Goal: Task Accomplishment & Management: Use online tool/utility

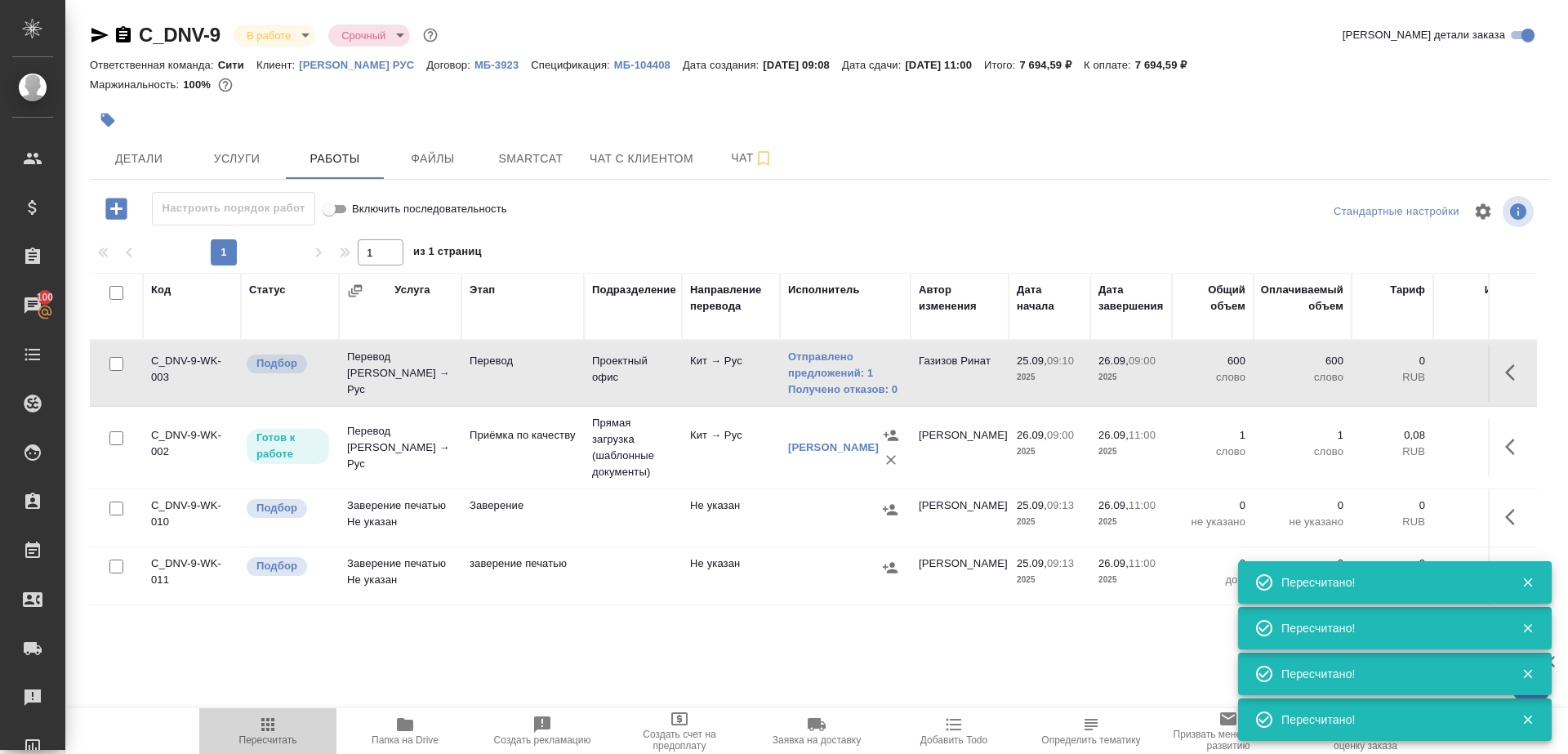
click at [265, 742] on span "Пересчитать" at bounding box center [268, 740] width 58 height 11
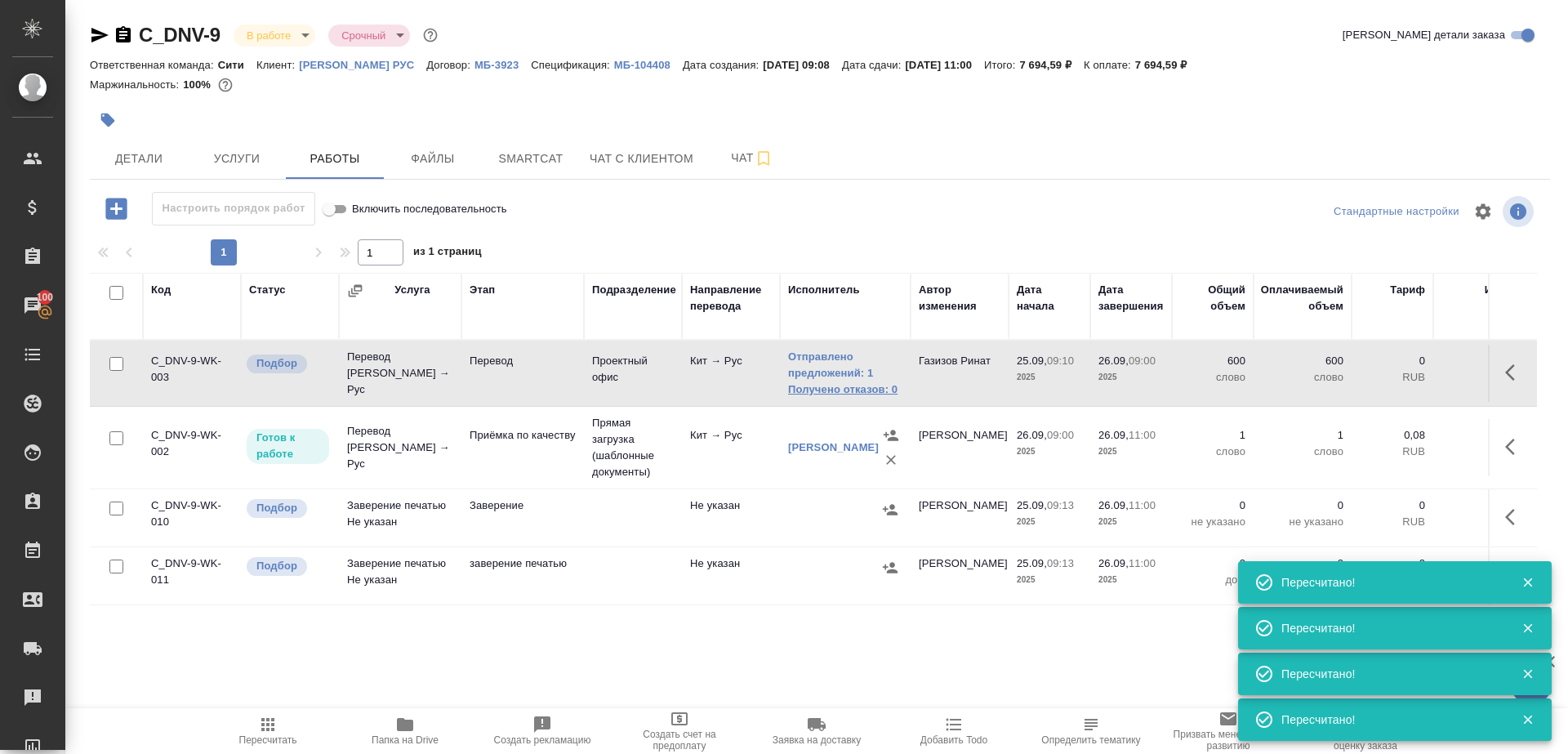
click at [838, 384] on link "Получено отказов: 0" at bounding box center [844, 389] width 114 height 16
click at [829, 394] on link "Получено отказов: 0" at bounding box center [844, 389] width 114 height 16
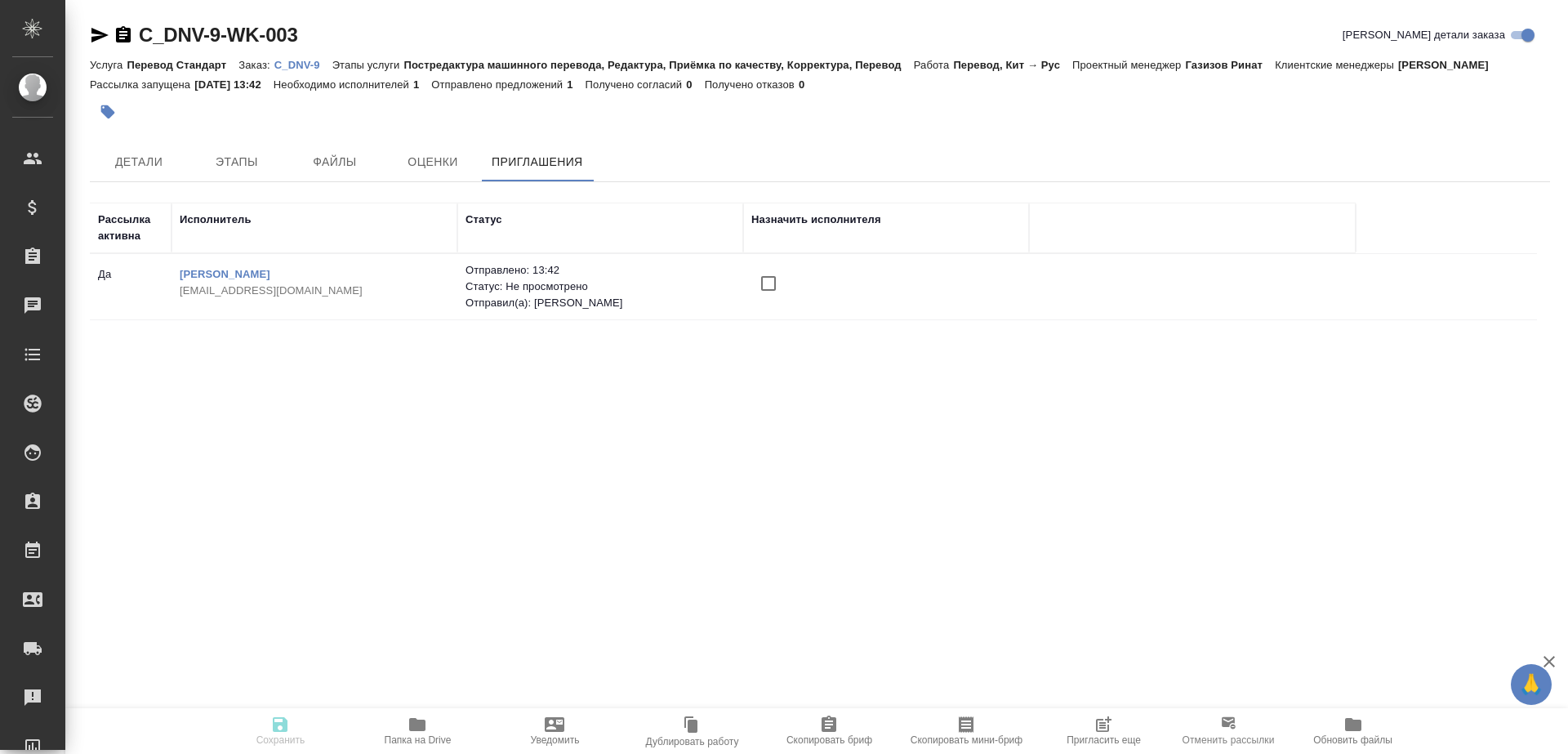
click at [1086, 708] on button "Пригласить еще" at bounding box center [1103, 731] width 137 height 46
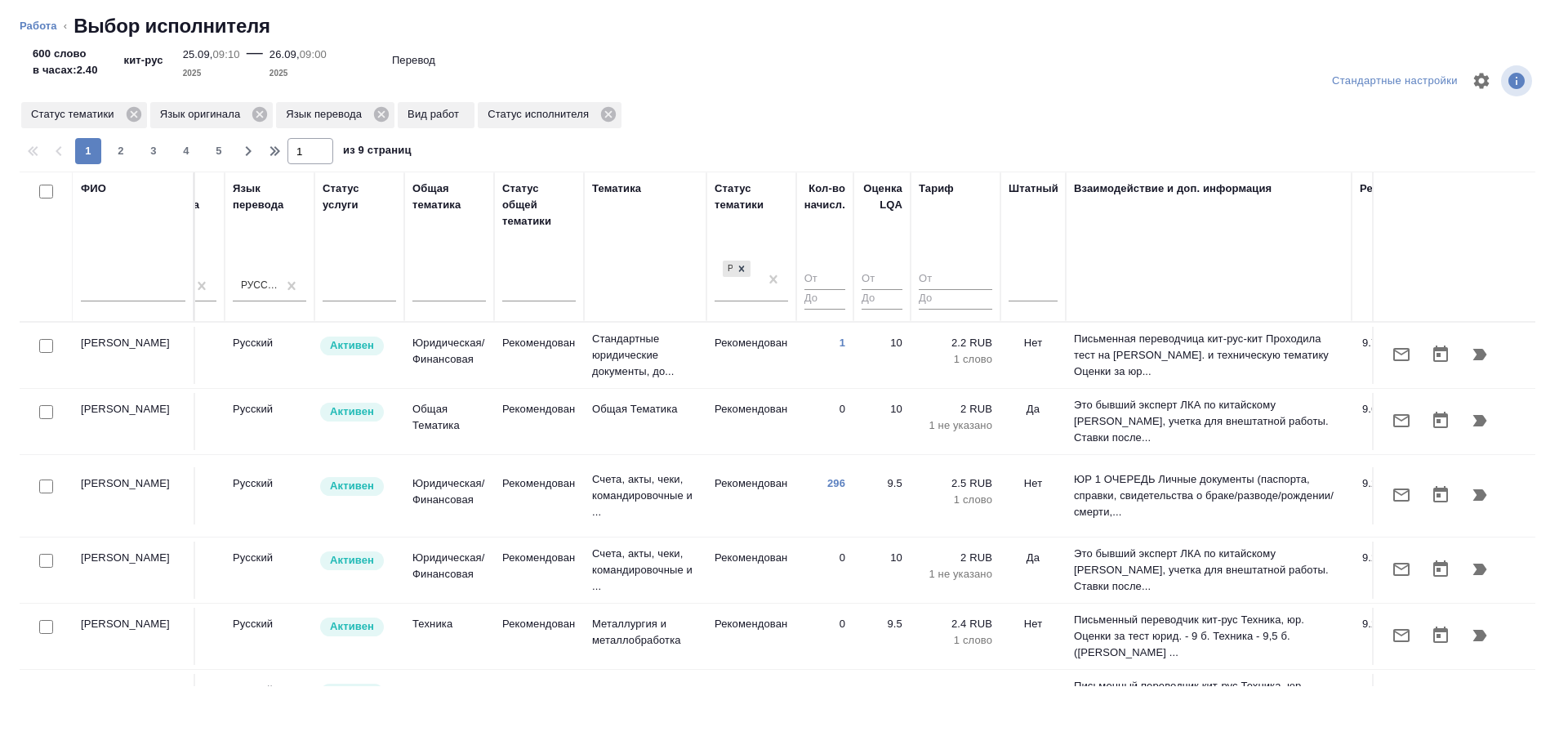
scroll to position [0, 857]
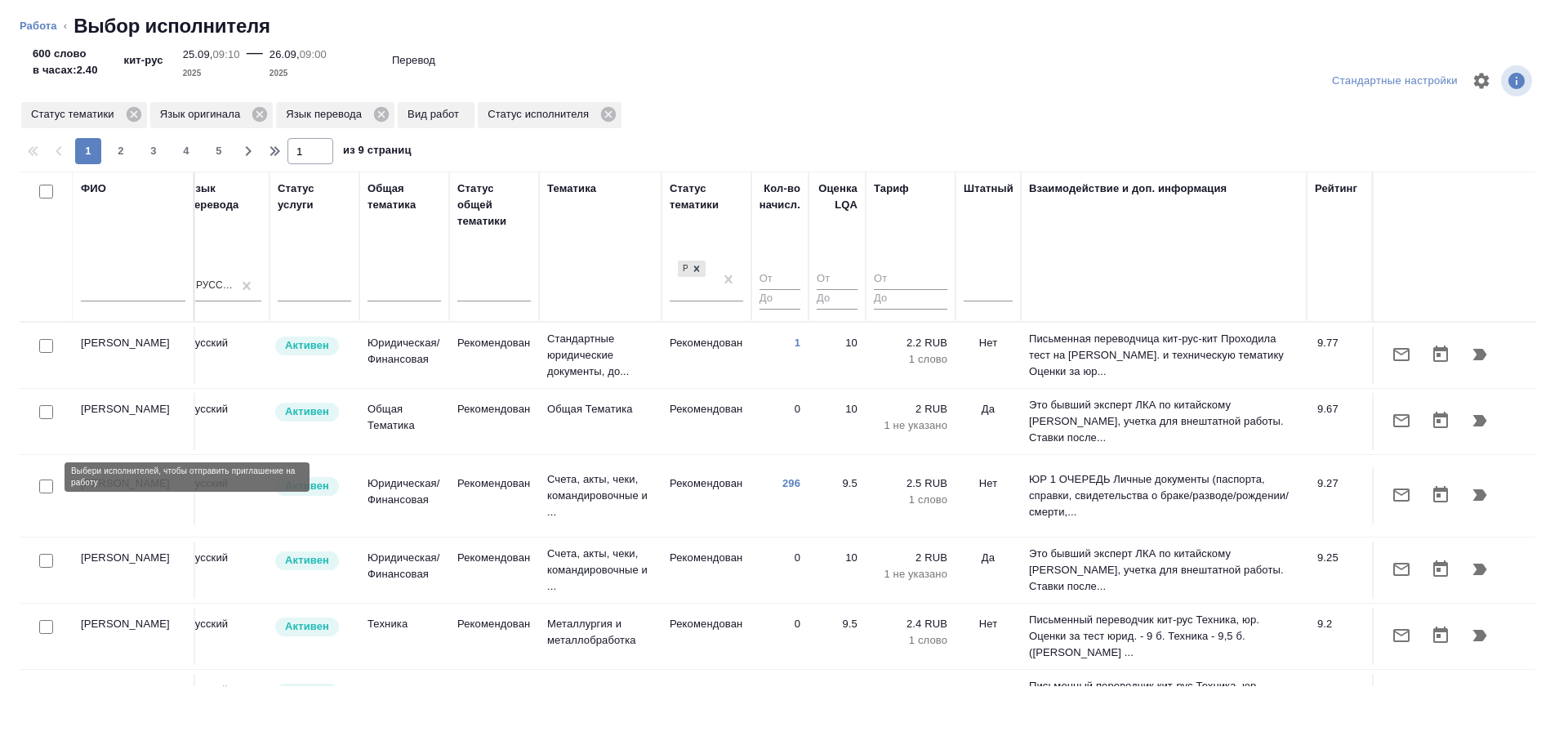
click at [46, 479] on input "checkbox" at bounding box center [46, 486] width 13 height 13
checkbox input "true"
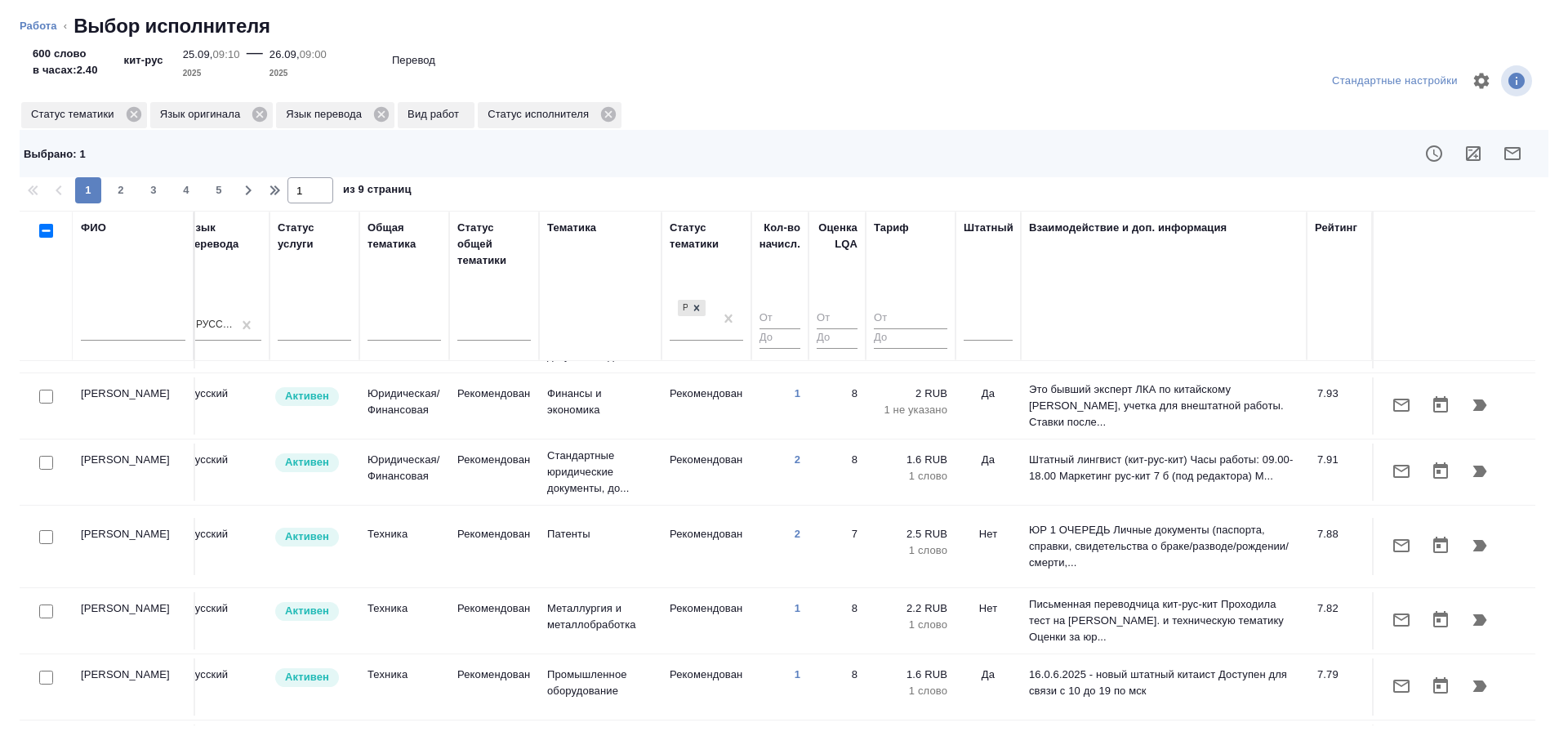
scroll to position [1291, 857]
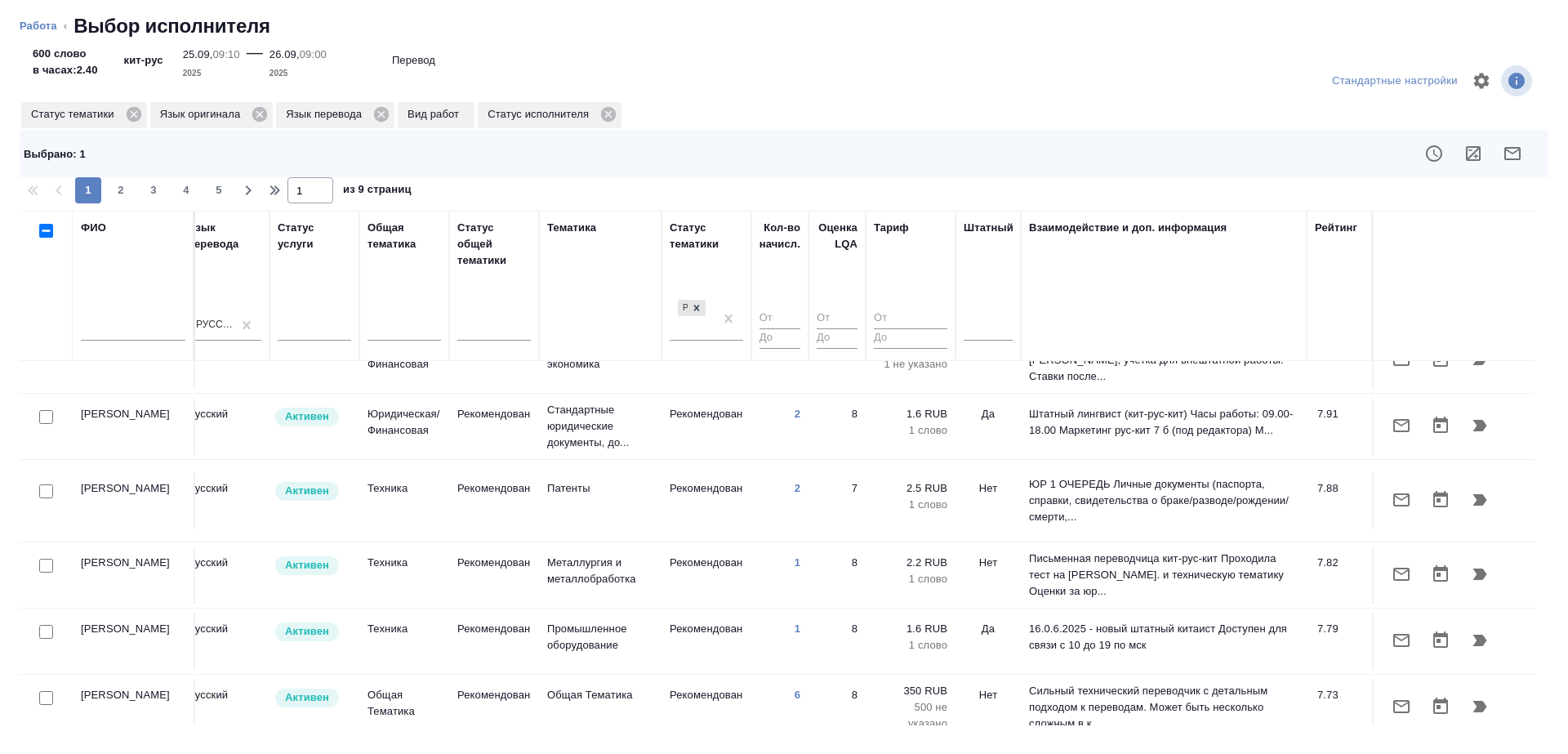
click at [152, 323] on input "text" at bounding box center [132, 330] width 104 height 20
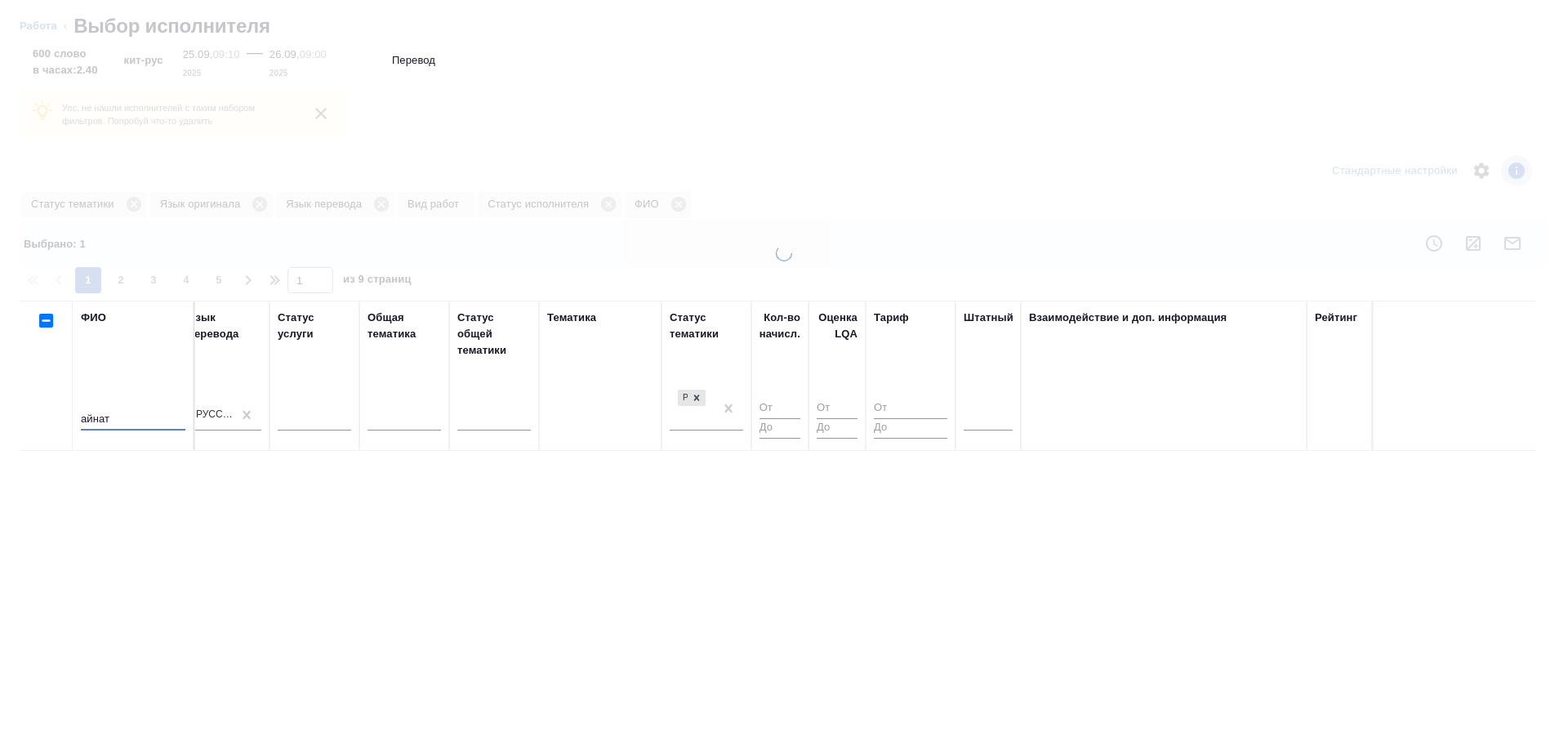
scroll to position [0, 857]
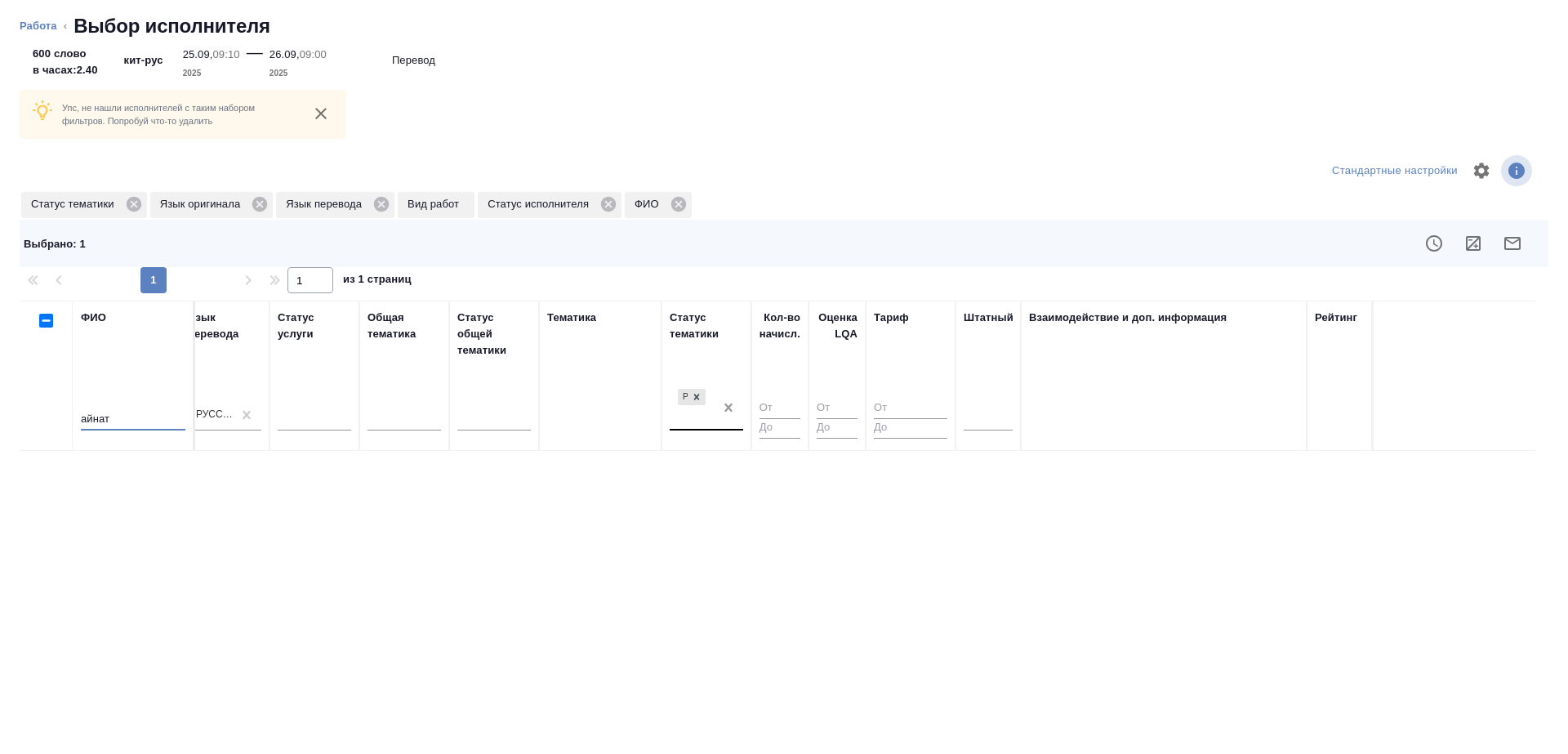
type input "айнат"
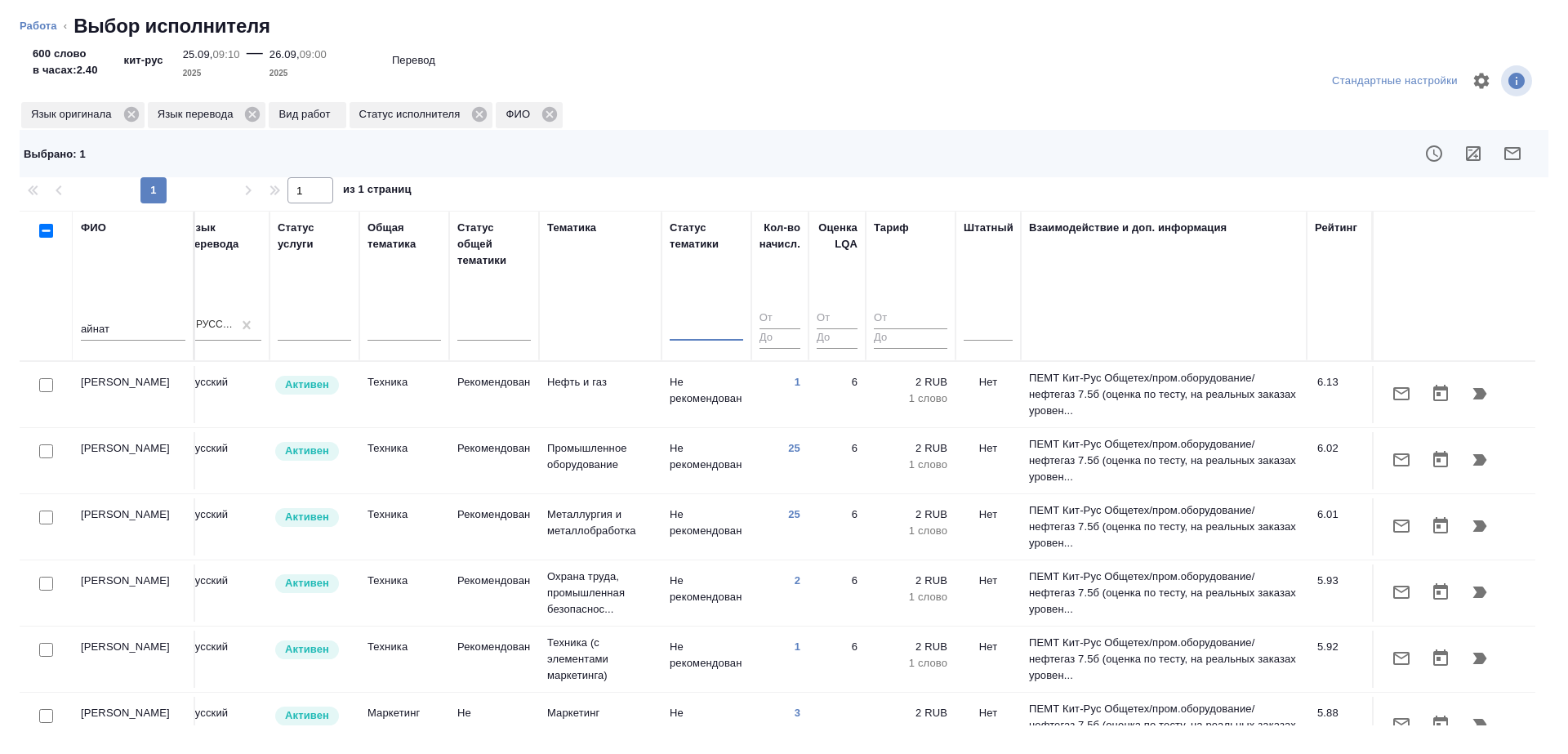
click at [42, 389] on input "checkbox" at bounding box center [46, 385] width 13 height 13
checkbox input "true"
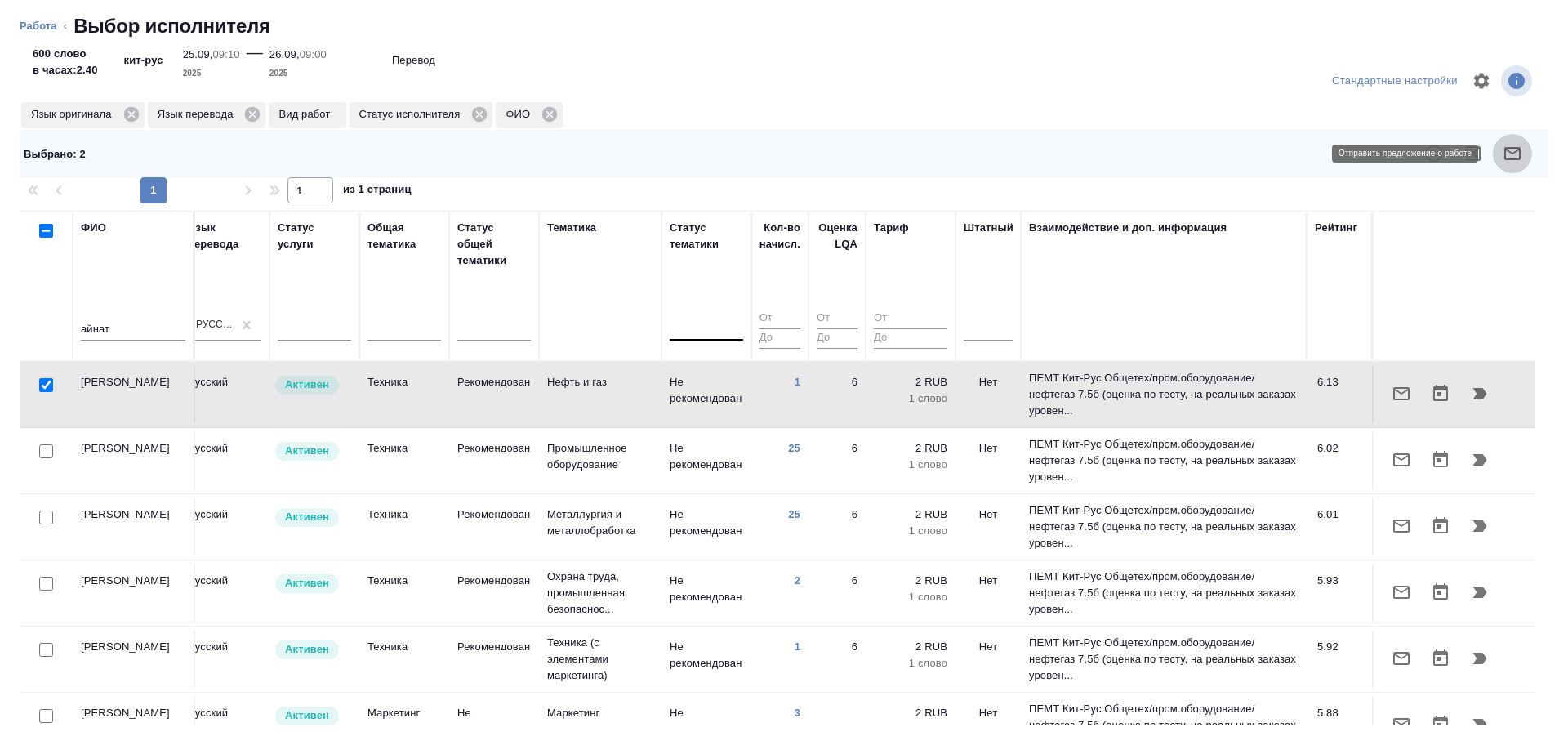
click at [1514, 141] on button "button" at bounding box center [1512, 153] width 39 height 39
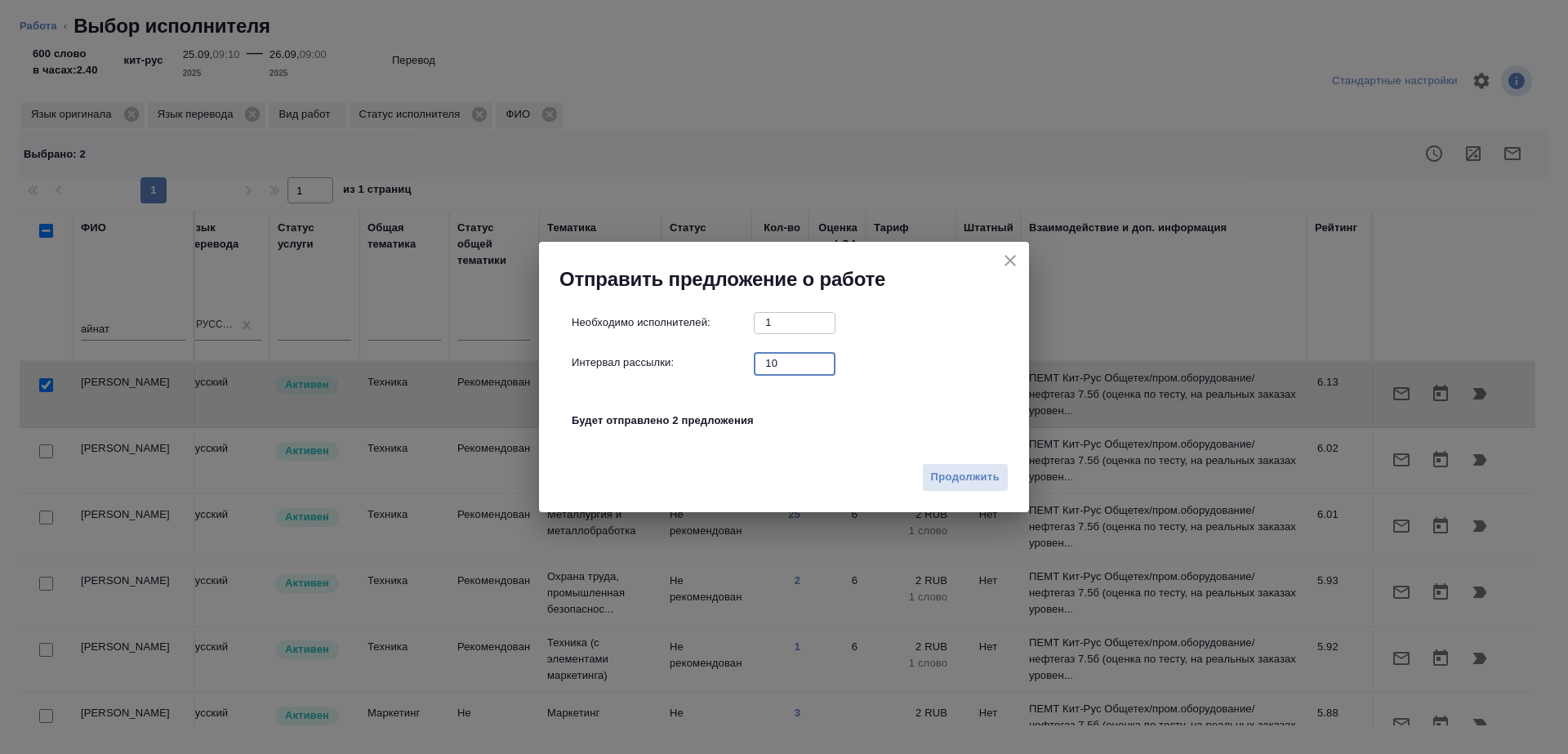
drag, startPoint x: 788, startPoint y: 367, endPoint x: 701, endPoint y: 354, distance: 88.0
click at [738, 356] on div "Интервал рассылки: 10 ​" at bounding box center [791, 362] width 438 height 20
type input "1"
click at [949, 472] on span "Продолжить" at bounding box center [966, 477] width 69 height 19
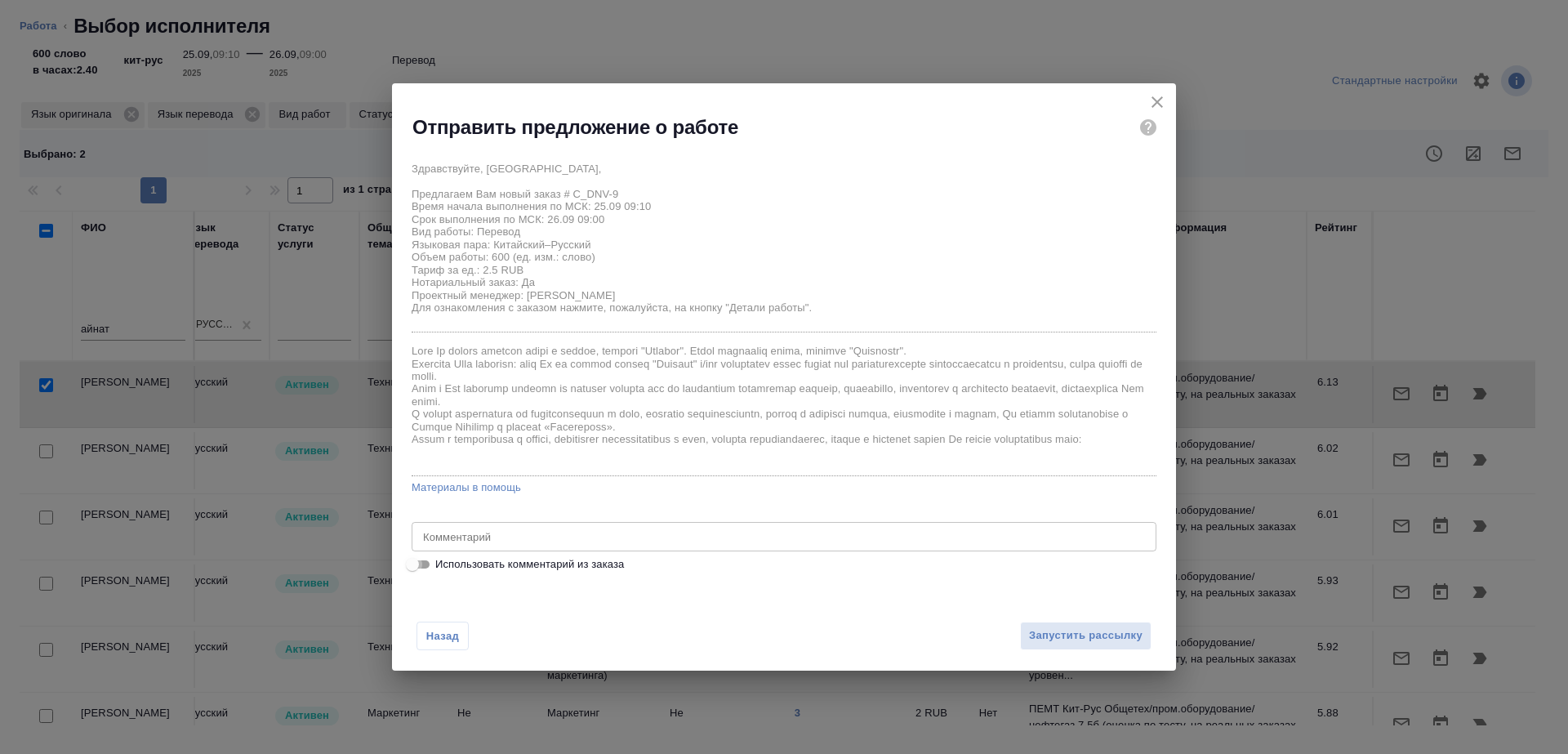
click at [424, 564] on input "Использовать комментарий из заказа" at bounding box center [412, 564] width 58 height 19
checkbox input "true"
type textarea "Сделайте тикет, плиз"
click at [424, 564] on input "Использовать комментарий из заказа" at bounding box center [425, 564] width 58 height 19
checkbox input "false"
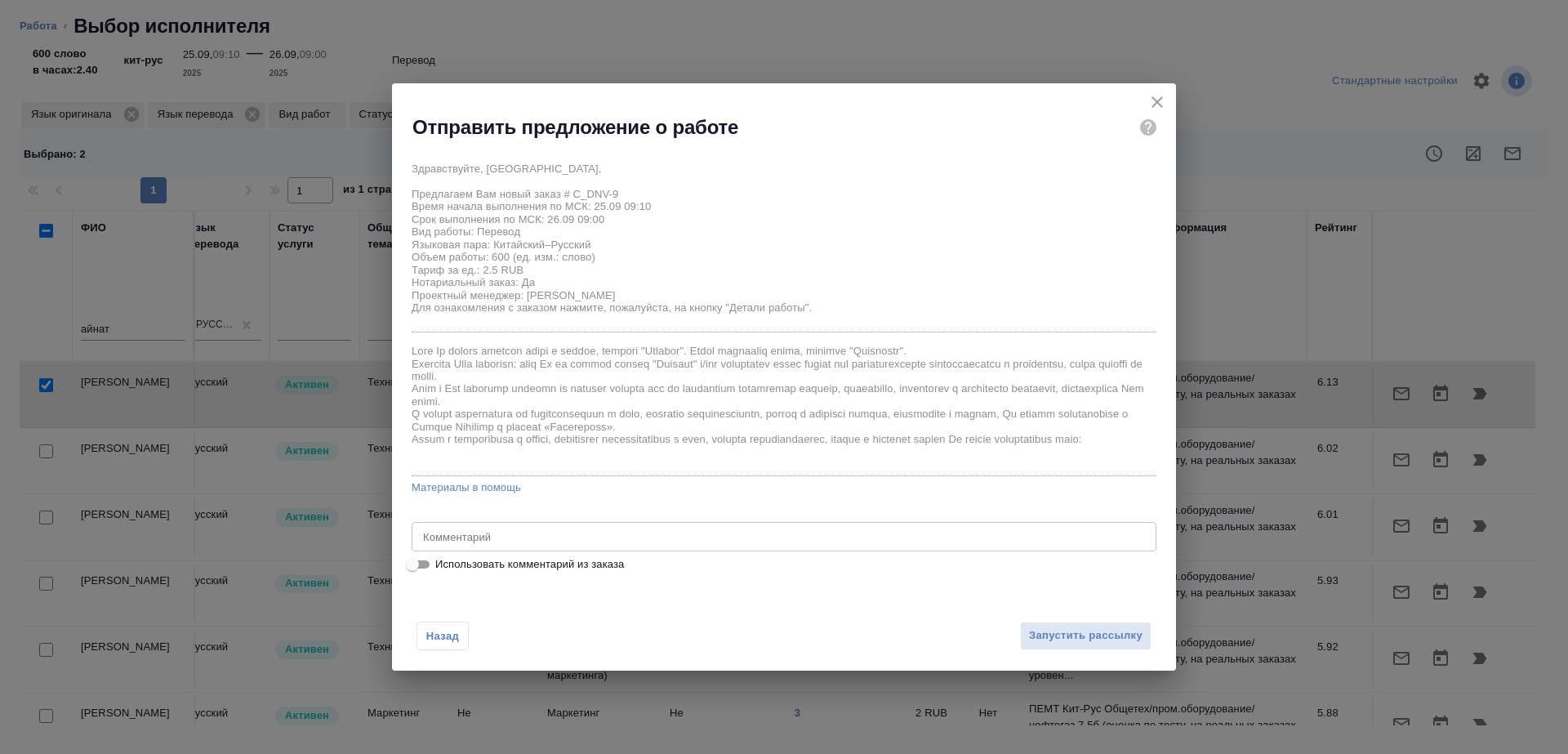
click at [495, 533] on textarea at bounding box center [783, 537] width 722 height 12
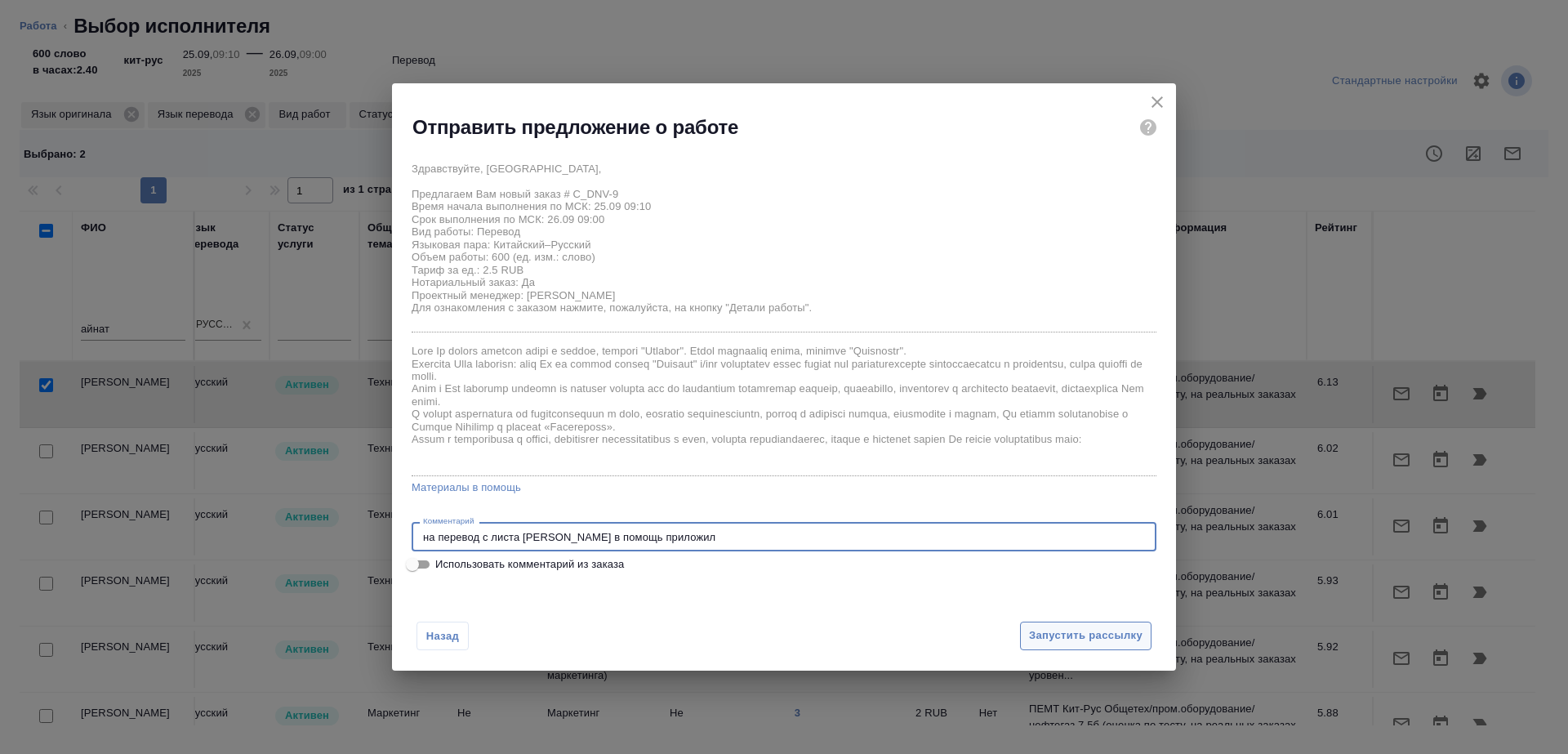
type textarea "на перевод с листа шаблон в помощь приложил"
click at [1103, 643] on span "Запустить рассылку" at bounding box center [1086, 636] width 113 height 19
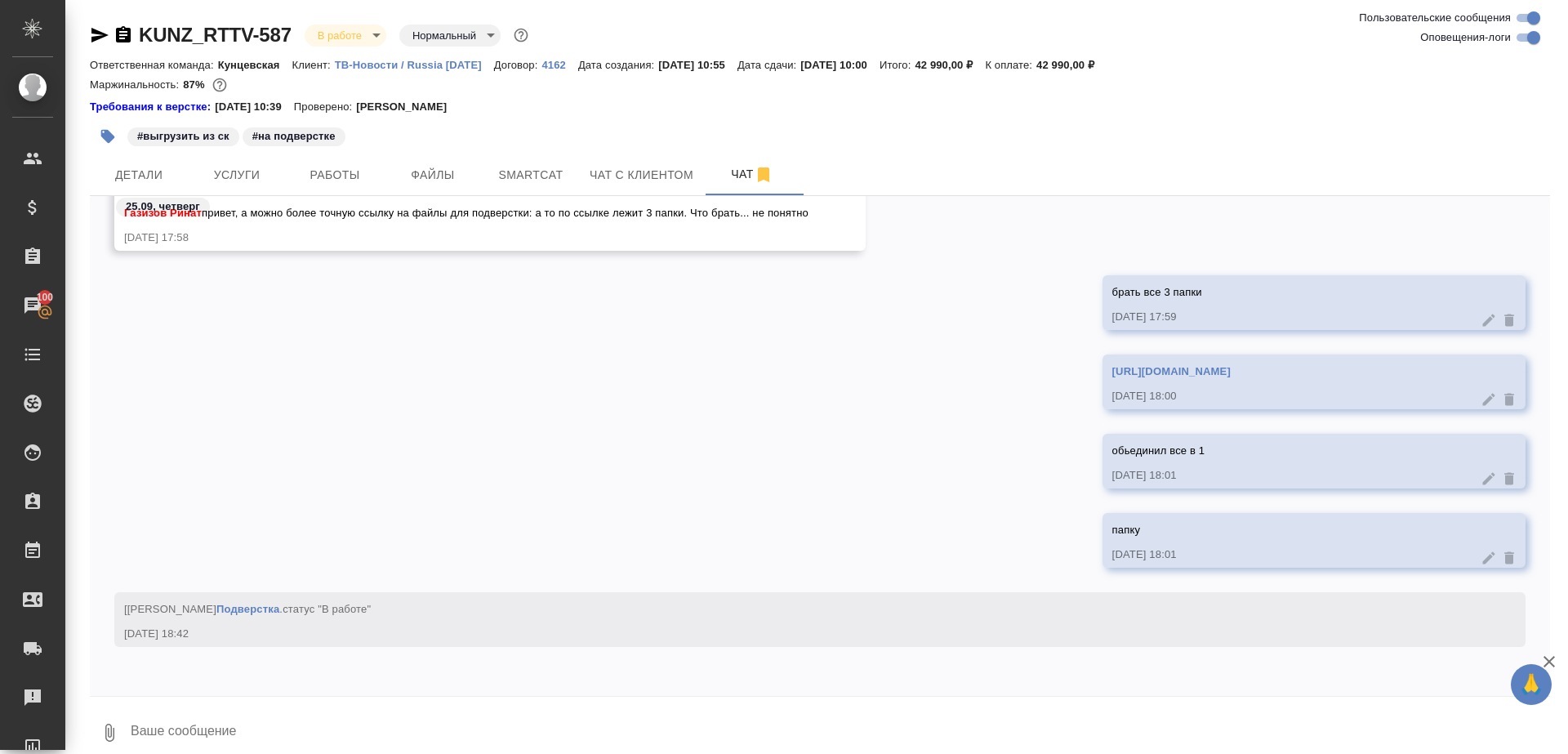
scroll to position [16, 0]
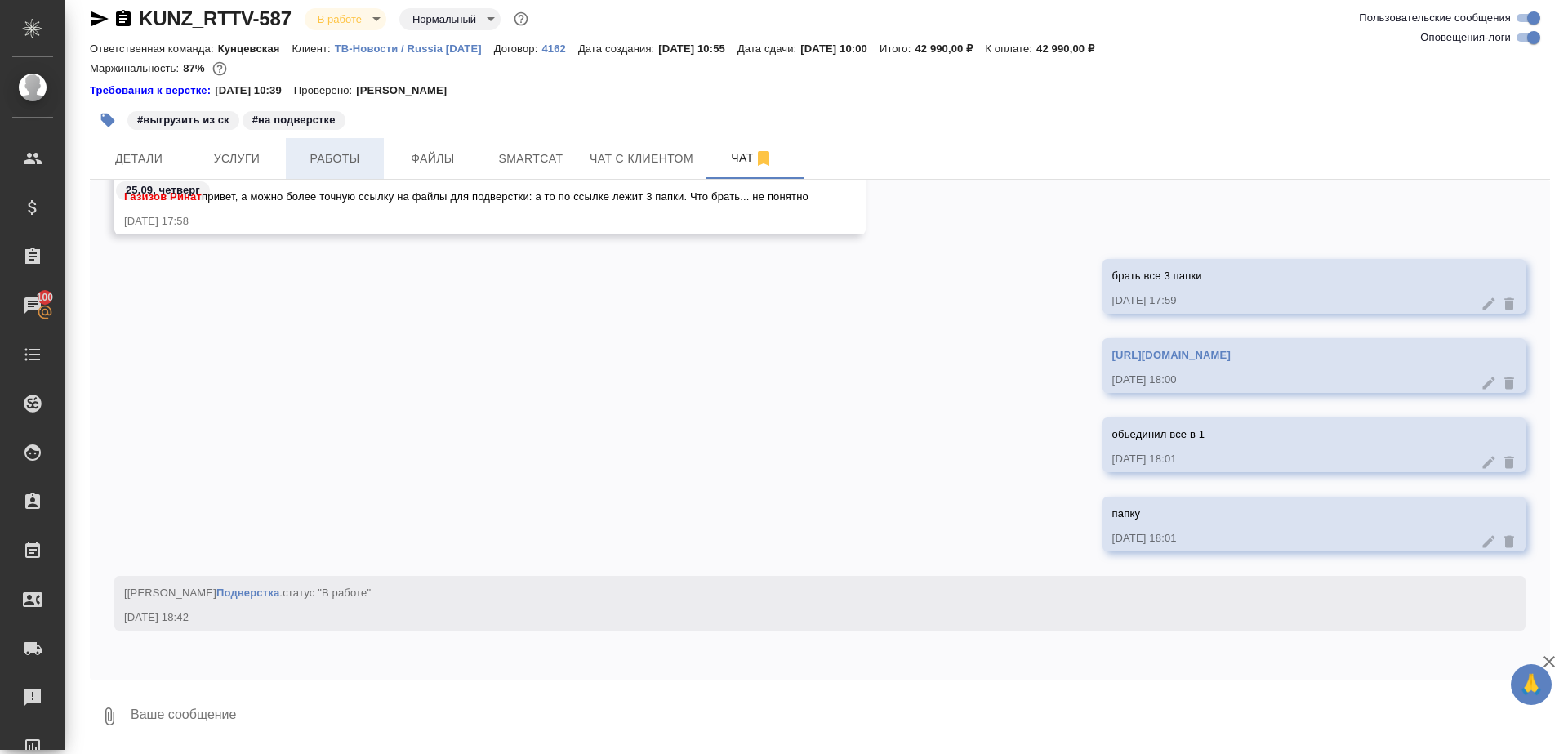
click at [322, 163] on span "Работы" at bounding box center [335, 158] width 79 height 20
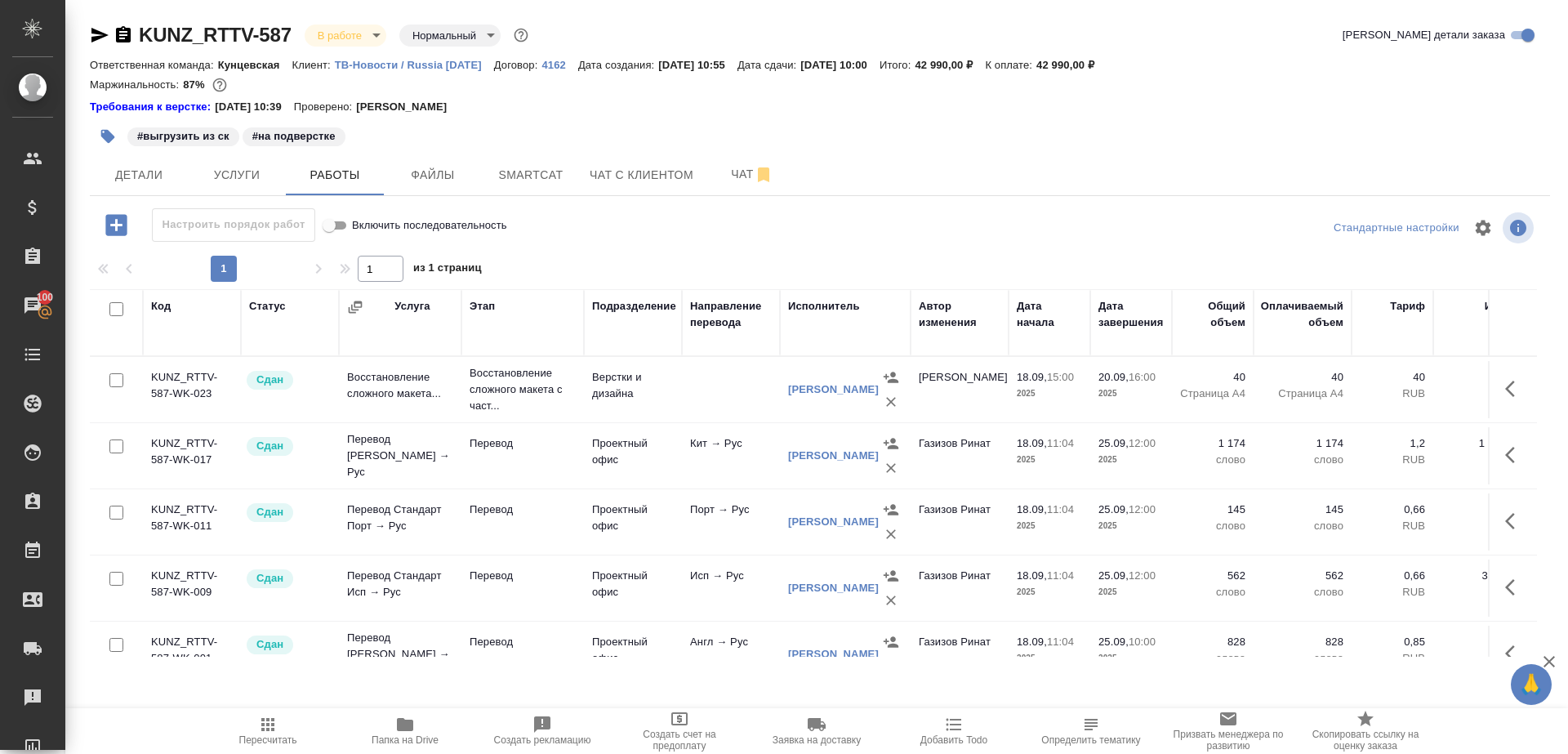
scroll to position [176, 0]
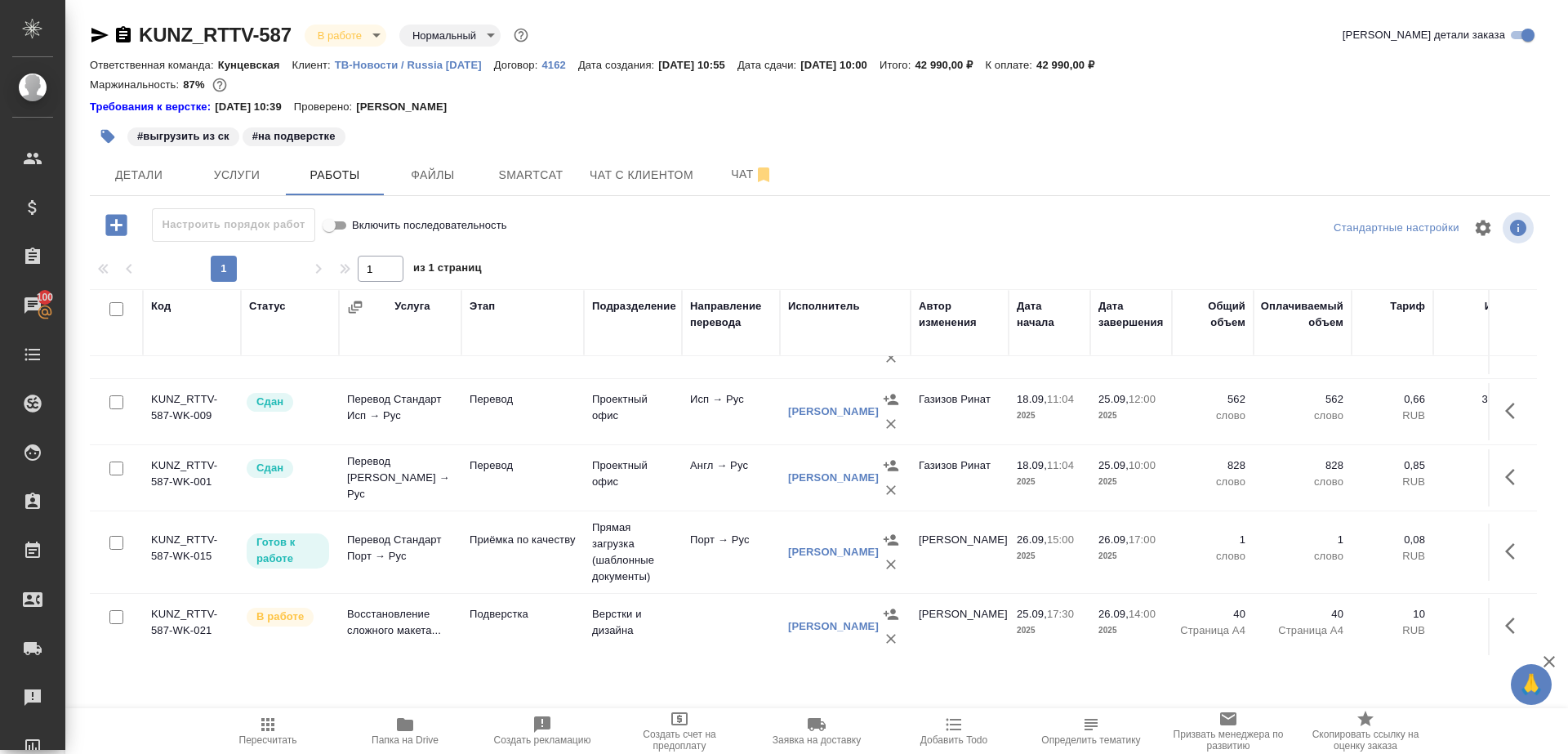
click at [275, 726] on icon "button" at bounding box center [267, 724] width 19 height 19
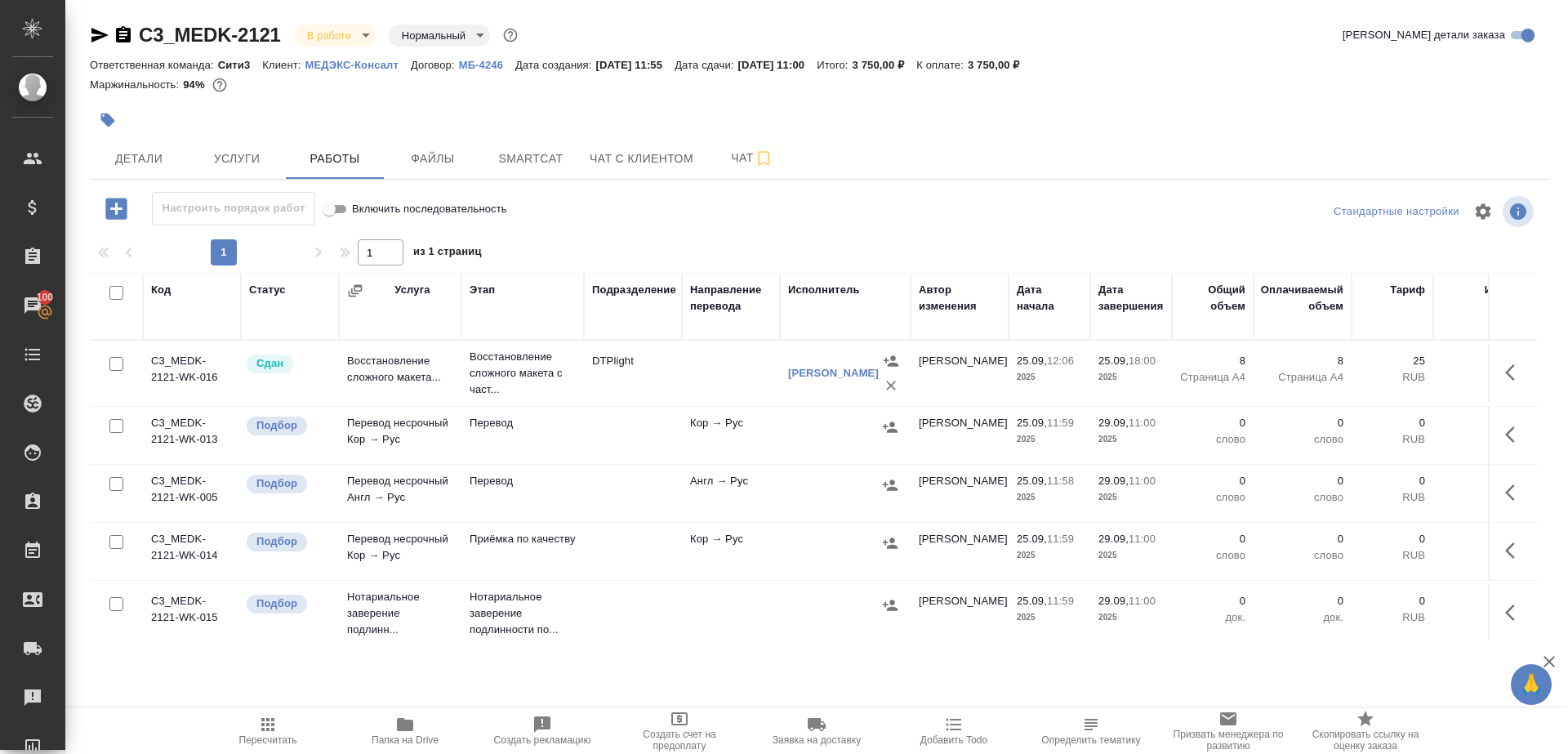
click at [283, 720] on span "Пересчитать" at bounding box center [267, 730] width 118 height 31
